Goal: Task Accomplishment & Management: Manage account settings

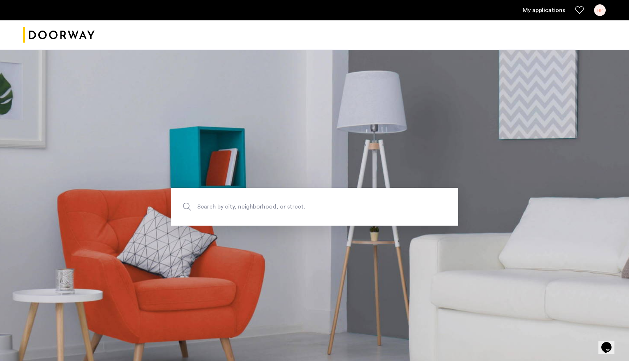
click at [602, 7] on div "HP" at bounding box center [600, 10] width 12 height 12
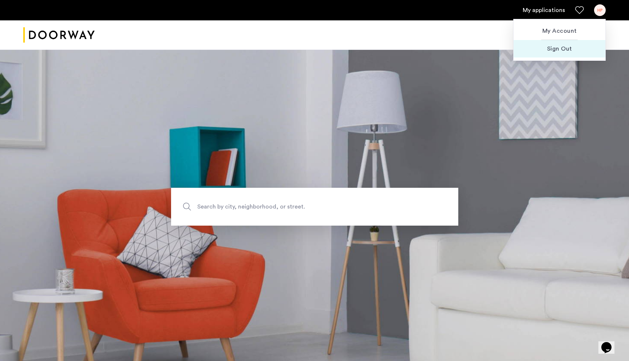
click at [561, 48] on span "Sign Out" at bounding box center [559, 48] width 80 height 9
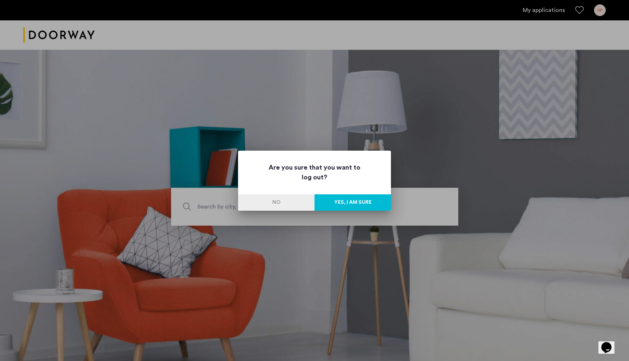
click at [359, 203] on button "Yes, I am sure" at bounding box center [352, 202] width 76 height 16
